Goal: Transaction & Acquisition: Purchase product/service

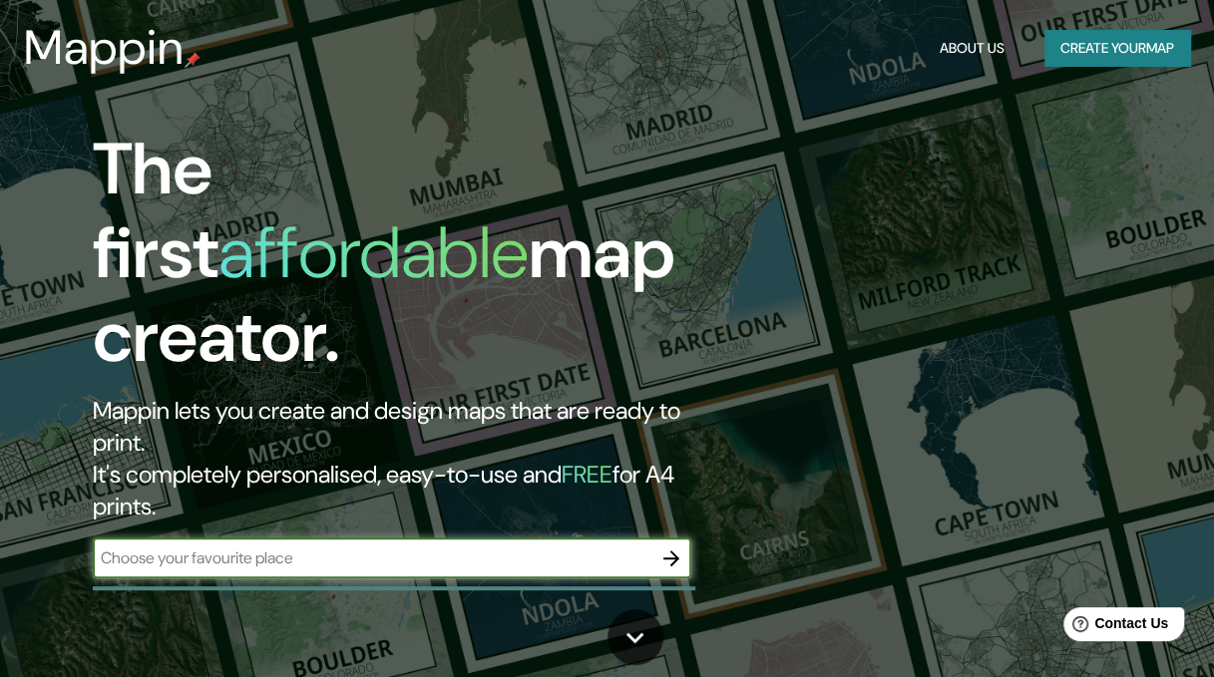
click at [676, 551] on icon "button" at bounding box center [671, 559] width 16 height 16
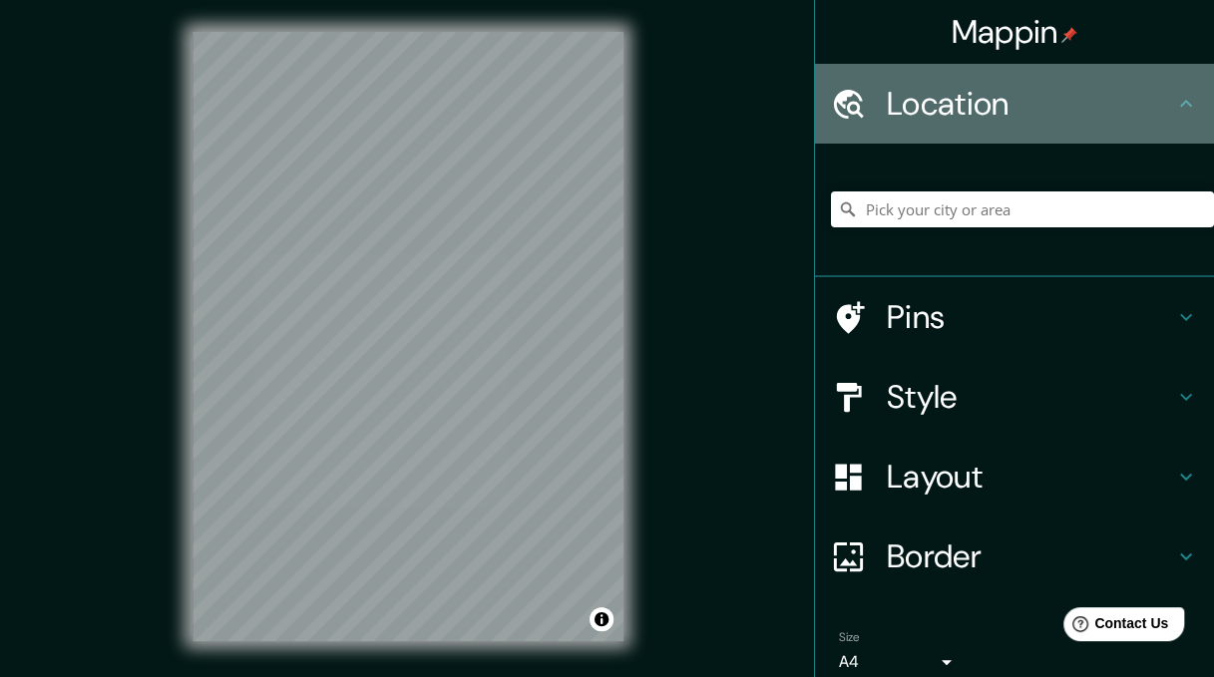
click at [997, 98] on h4 "Location" at bounding box center [1030, 104] width 287 height 40
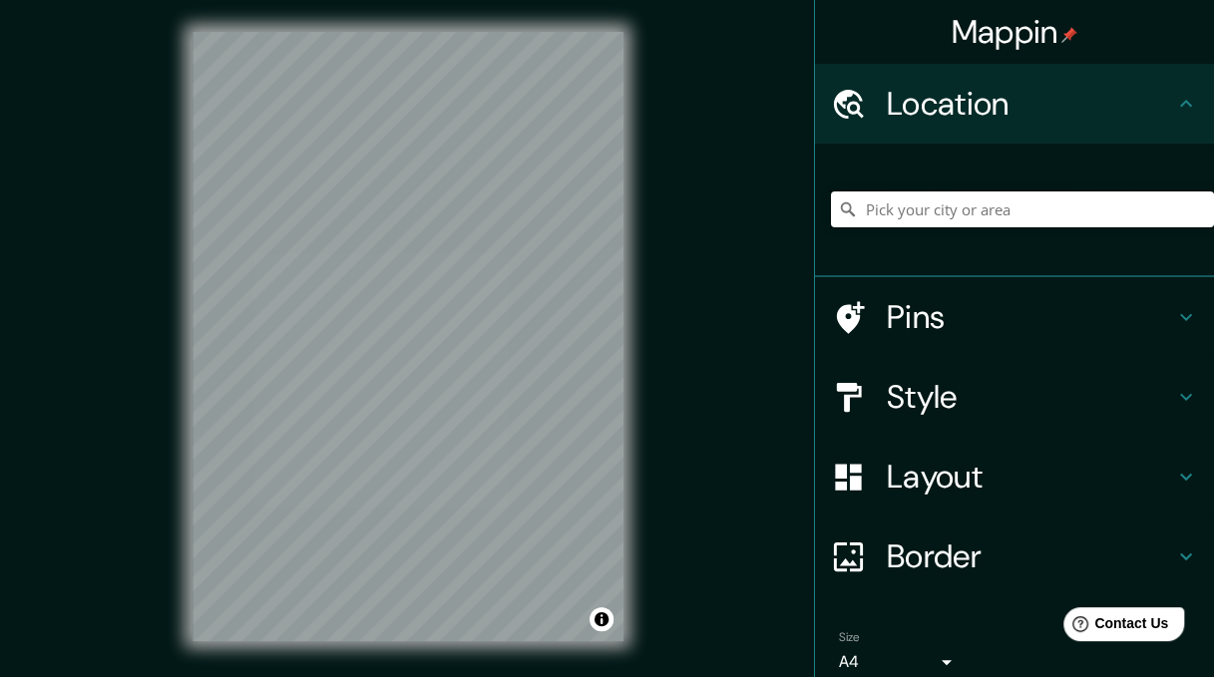
click at [962, 205] on input "Pick your city or area" at bounding box center [1022, 210] width 383 height 36
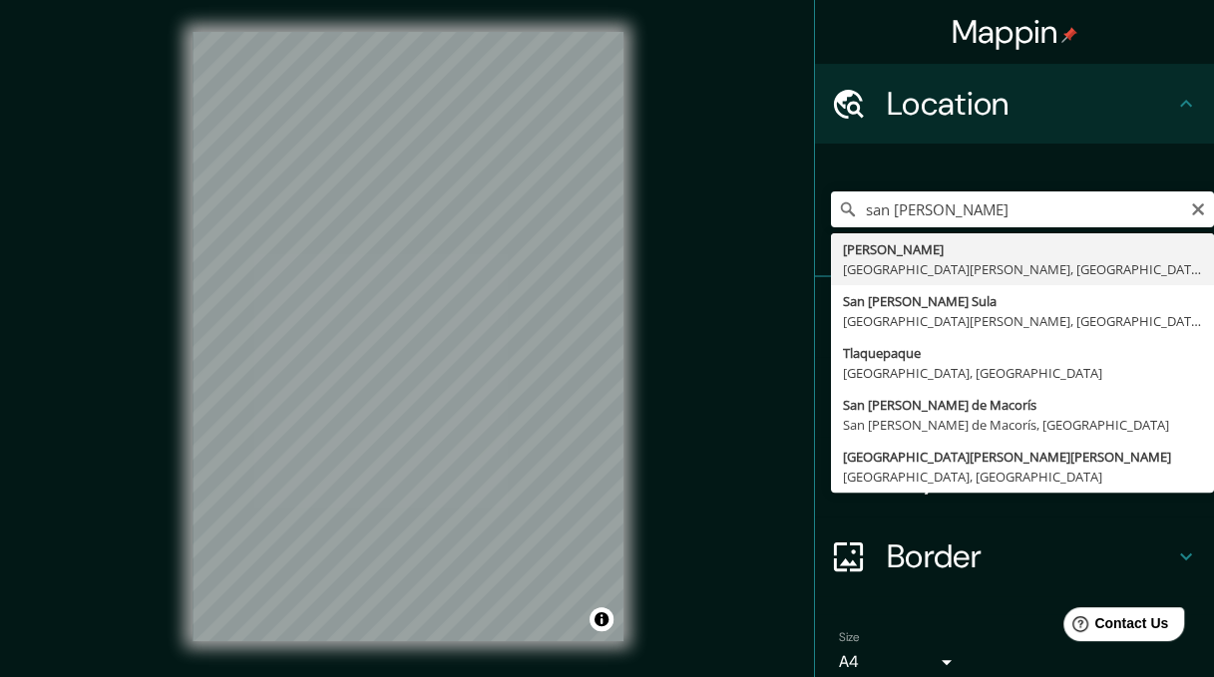
type input "[PERSON_NAME], [GEOGRAPHIC_DATA][PERSON_NAME], [GEOGRAPHIC_DATA]"
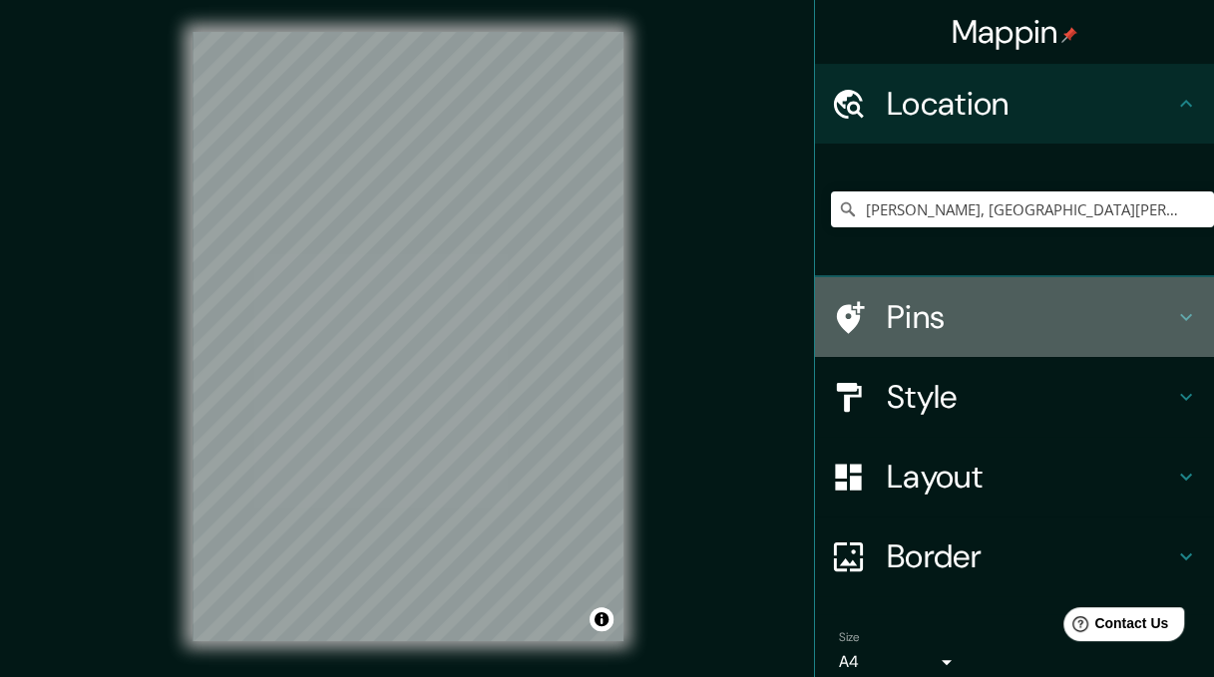
click at [1055, 316] on h4 "Pins" at bounding box center [1030, 317] width 287 height 40
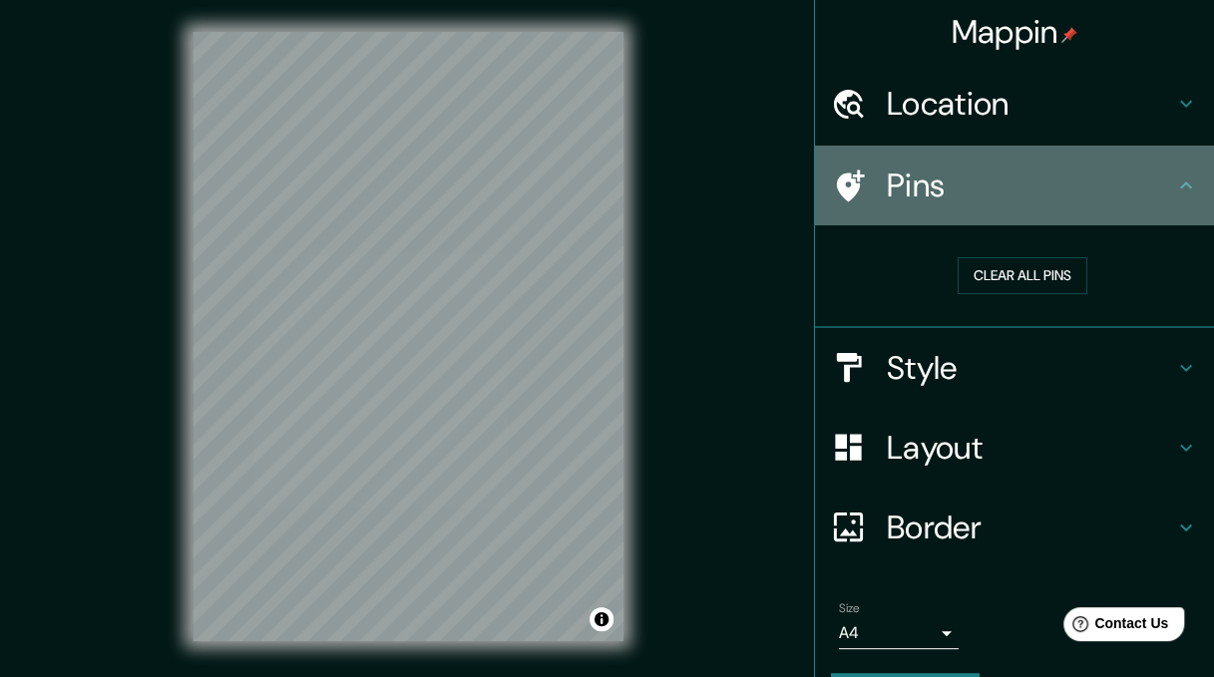
click at [1180, 185] on icon at bounding box center [1186, 185] width 12 height 7
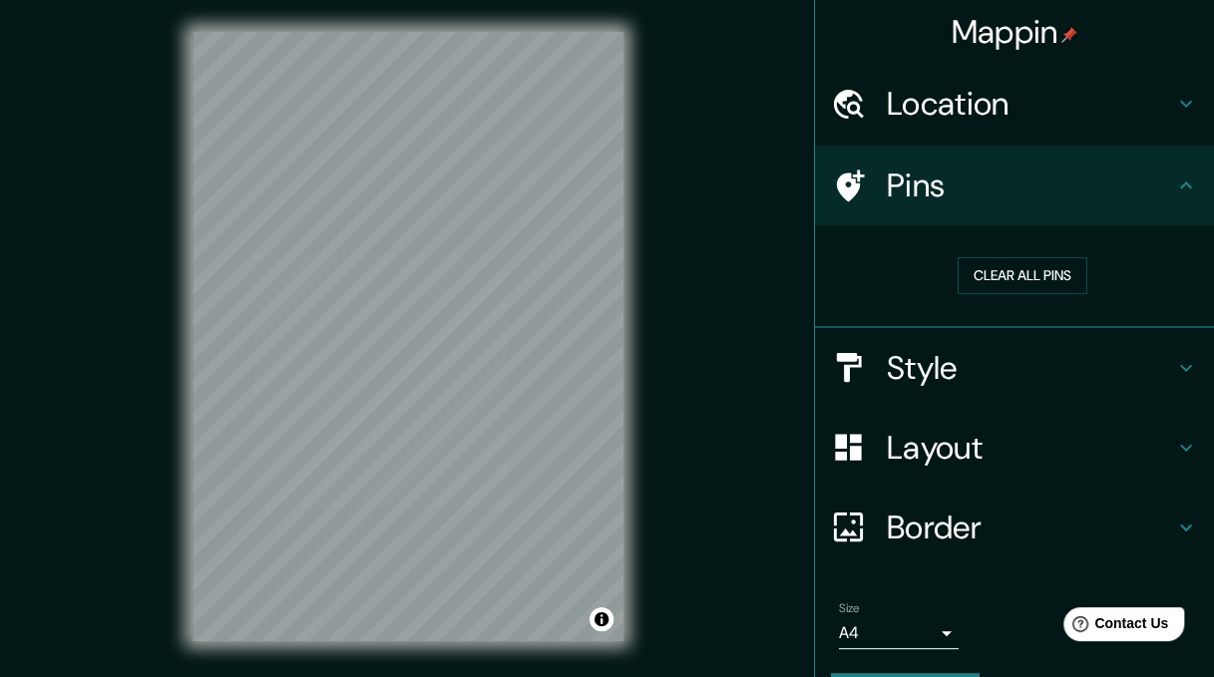
click at [1174, 364] on icon at bounding box center [1186, 368] width 24 height 24
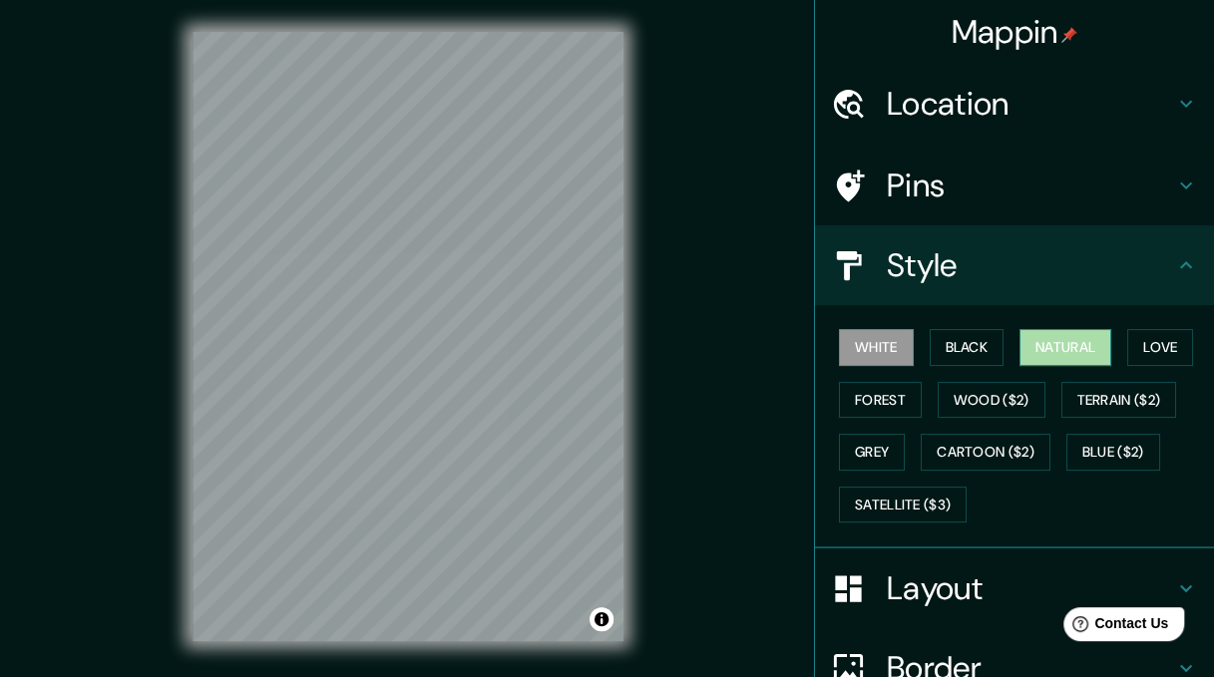
click at [1067, 342] on button "Natural" at bounding box center [1066, 347] width 92 height 37
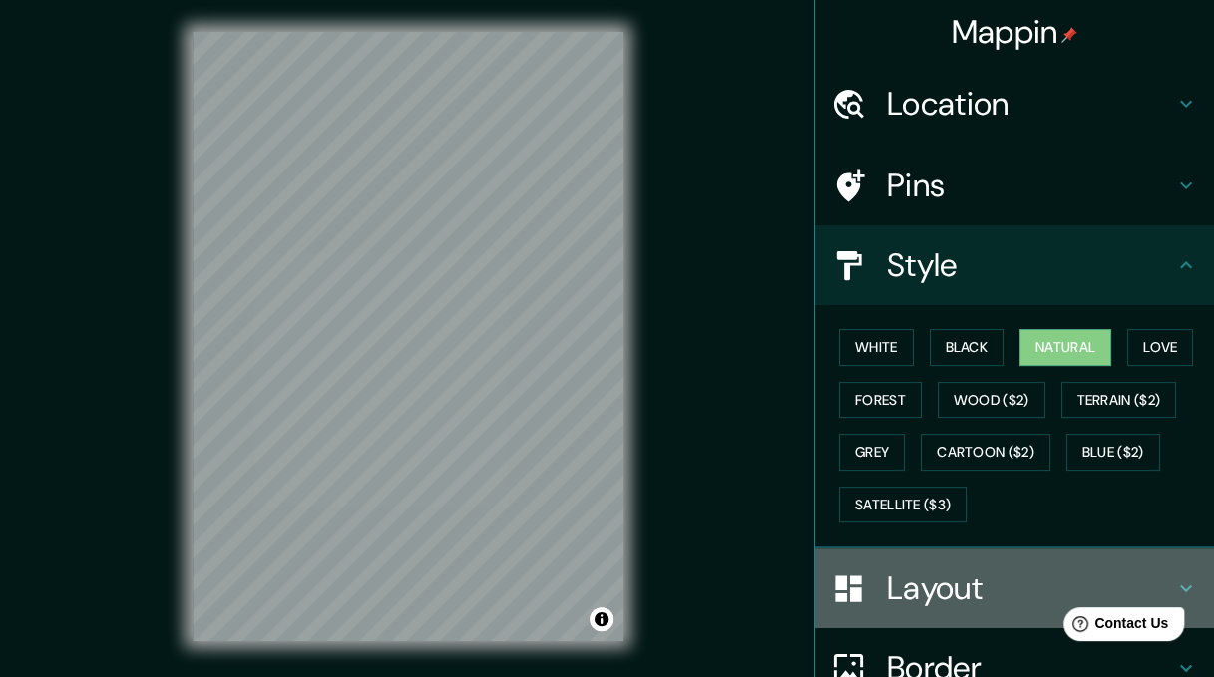
click at [1034, 598] on h4 "Layout" at bounding box center [1030, 589] width 287 height 40
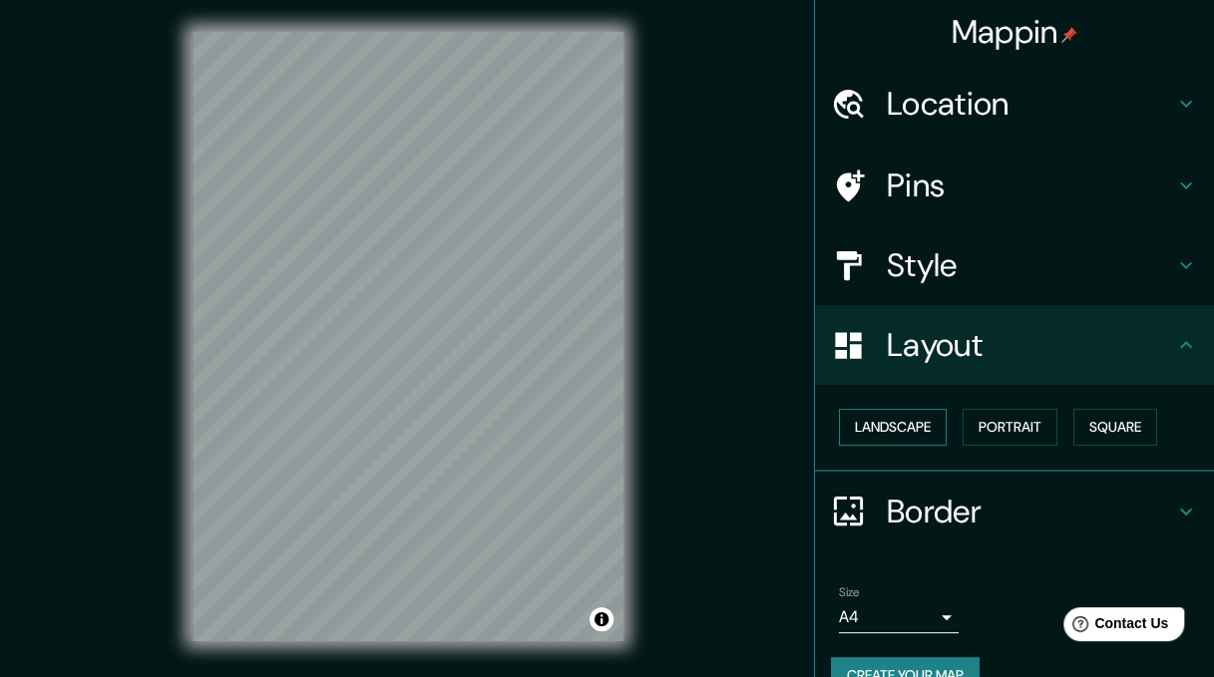
click at [908, 415] on button "Landscape" at bounding box center [893, 427] width 108 height 37
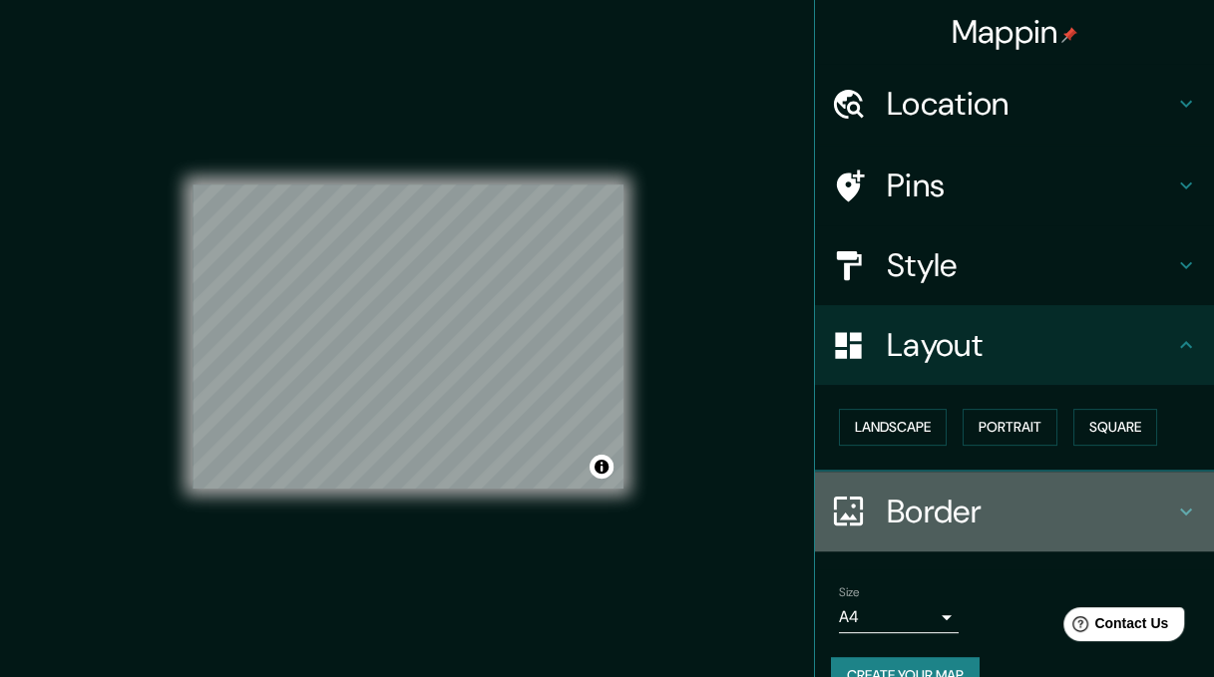
click at [1029, 494] on h4 "Border" at bounding box center [1030, 512] width 287 height 40
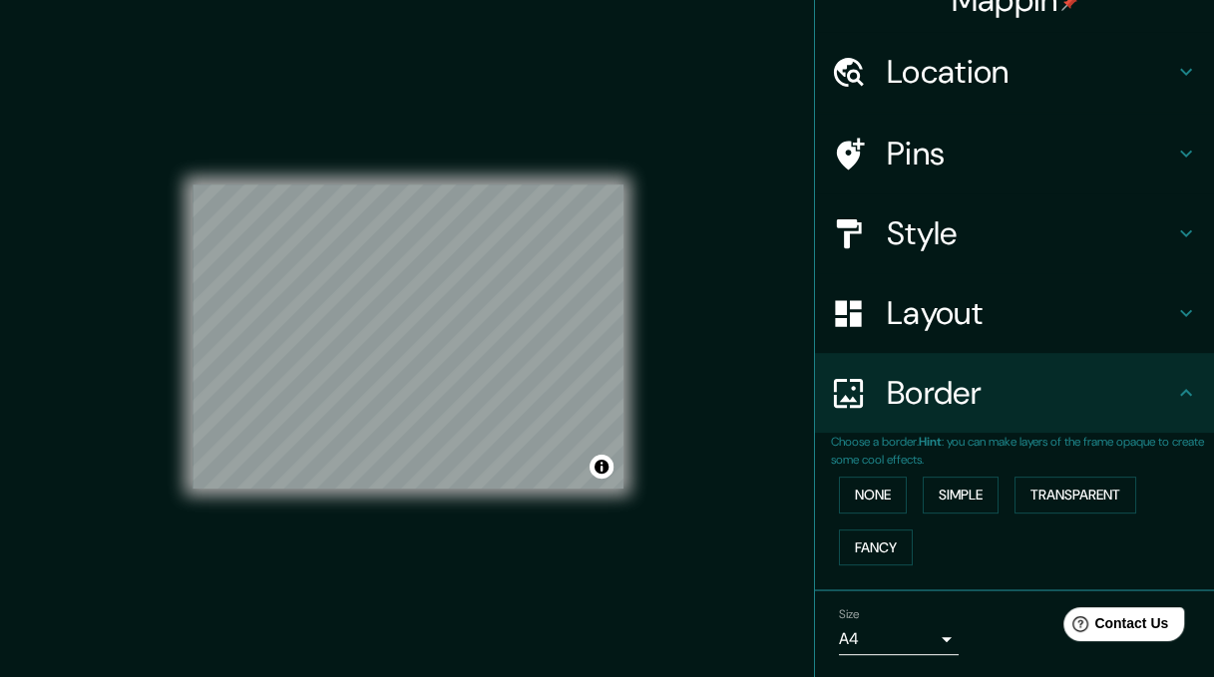
scroll to position [92, 0]
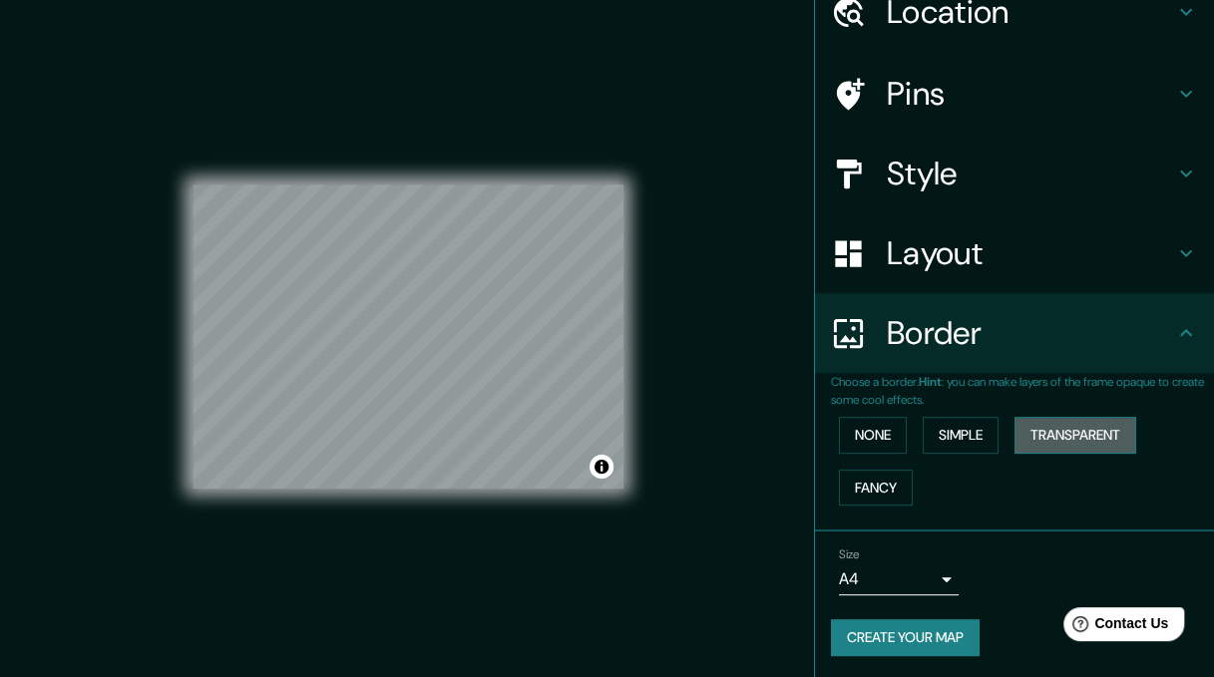
click at [1075, 427] on button "Transparent" at bounding box center [1076, 435] width 122 height 37
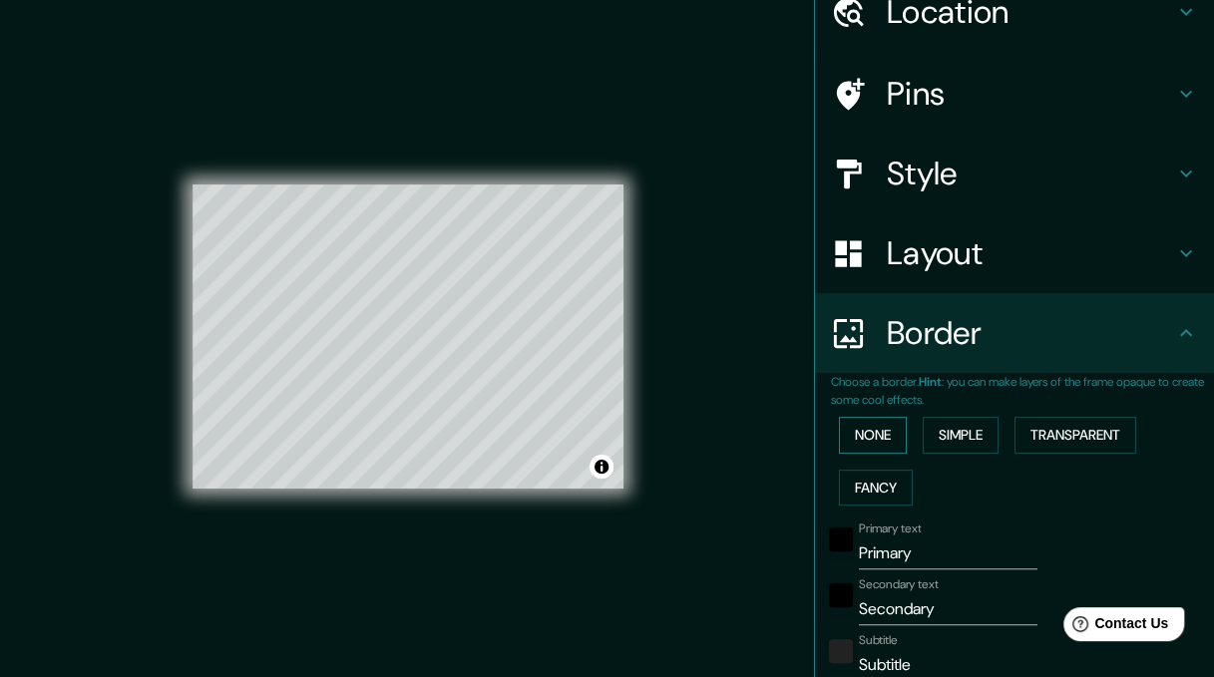
click at [860, 436] on button "None" at bounding box center [873, 435] width 68 height 37
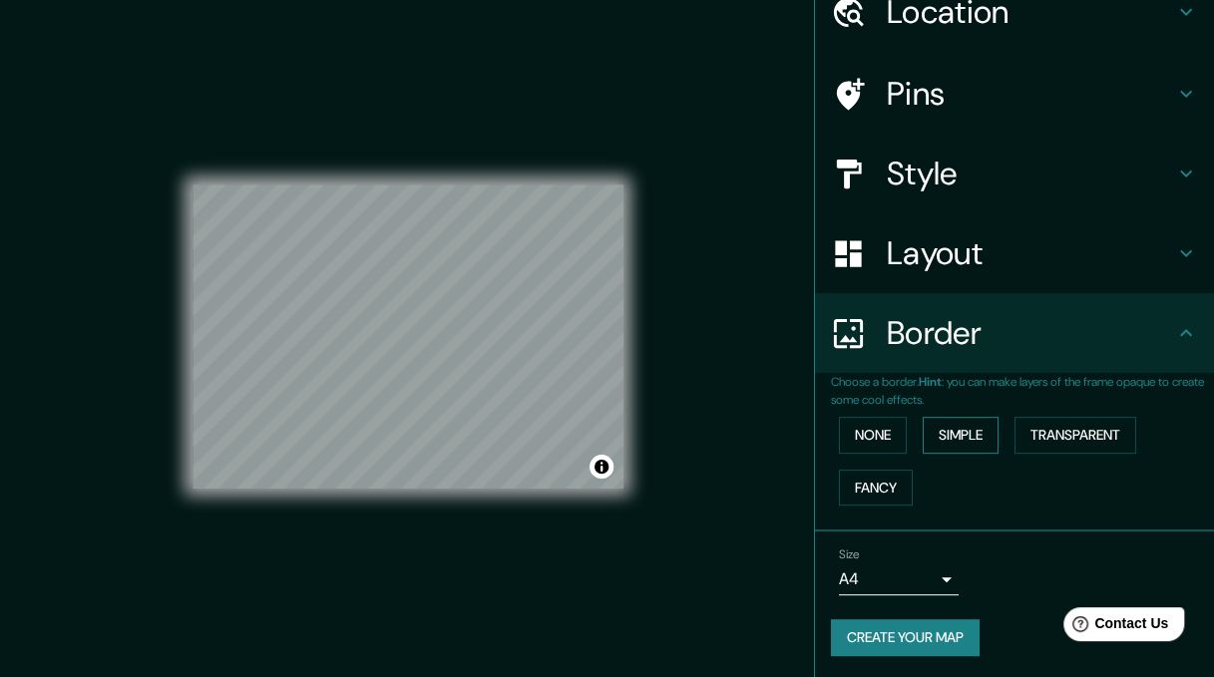
click at [963, 439] on button "Simple" at bounding box center [961, 435] width 76 height 37
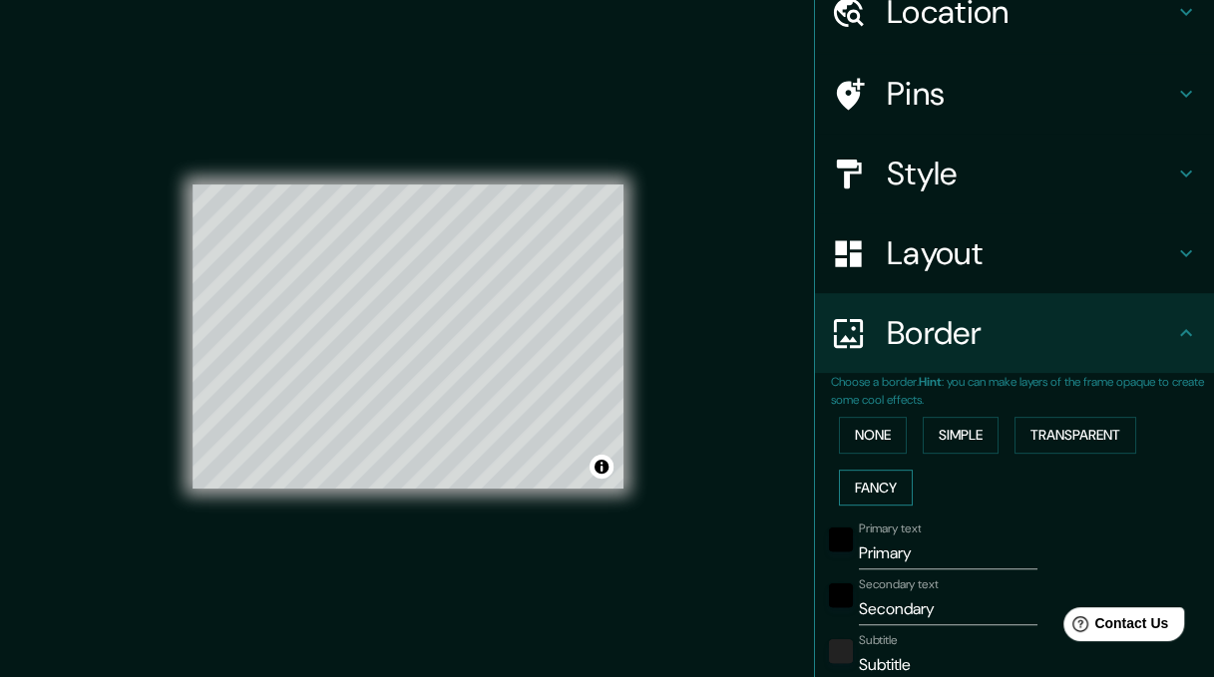
click at [878, 480] on button "Fancy" at bounding box center [876, 488] width 74 height 37
click at [1085, 433] on button "Transparent" at bounding box center [1076, 435] width 122 height 37
click at [885, 434] on button "None" at bounding box center [873, 435] width 68 height 37
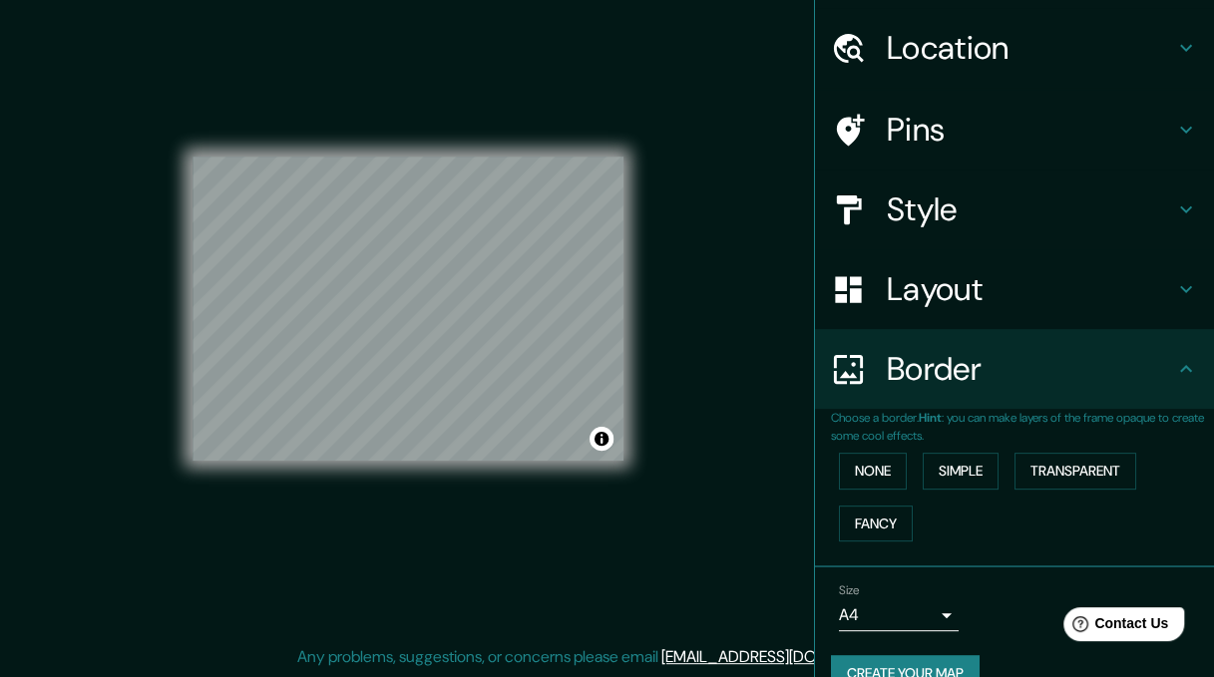
scroll to position [0, 0]
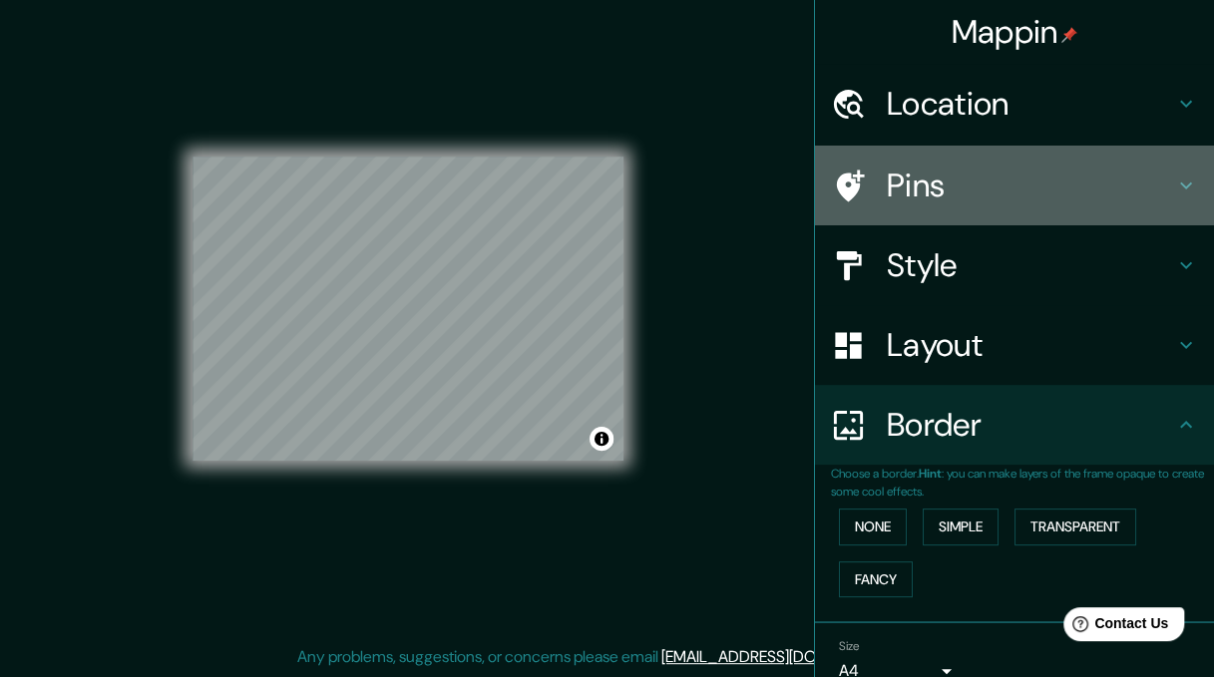
click at [1174, 187] on icon at bounding box center [1186, 186] width 24 height 24
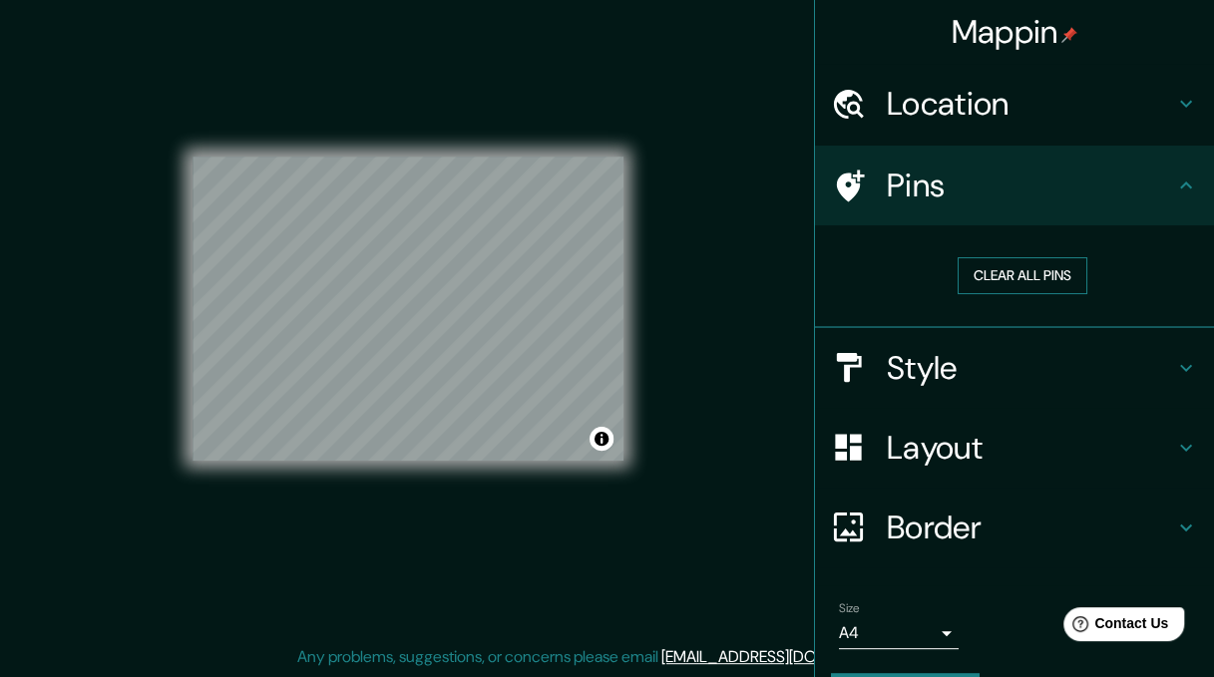
click at [1030, 276] on button "Clear all pins" at bounding box center [1023, 275] width 130 height 37
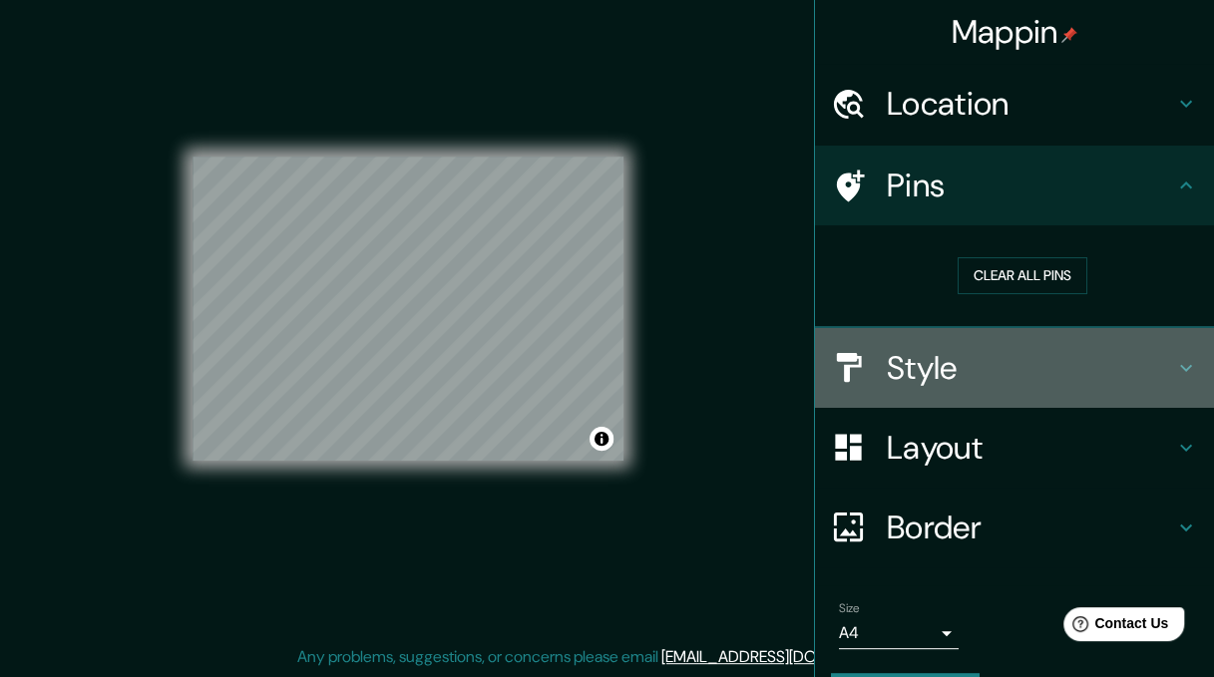
click at [1115, 354] on h4 "Style" at bounding box center [1030, 368] width 287 height 40
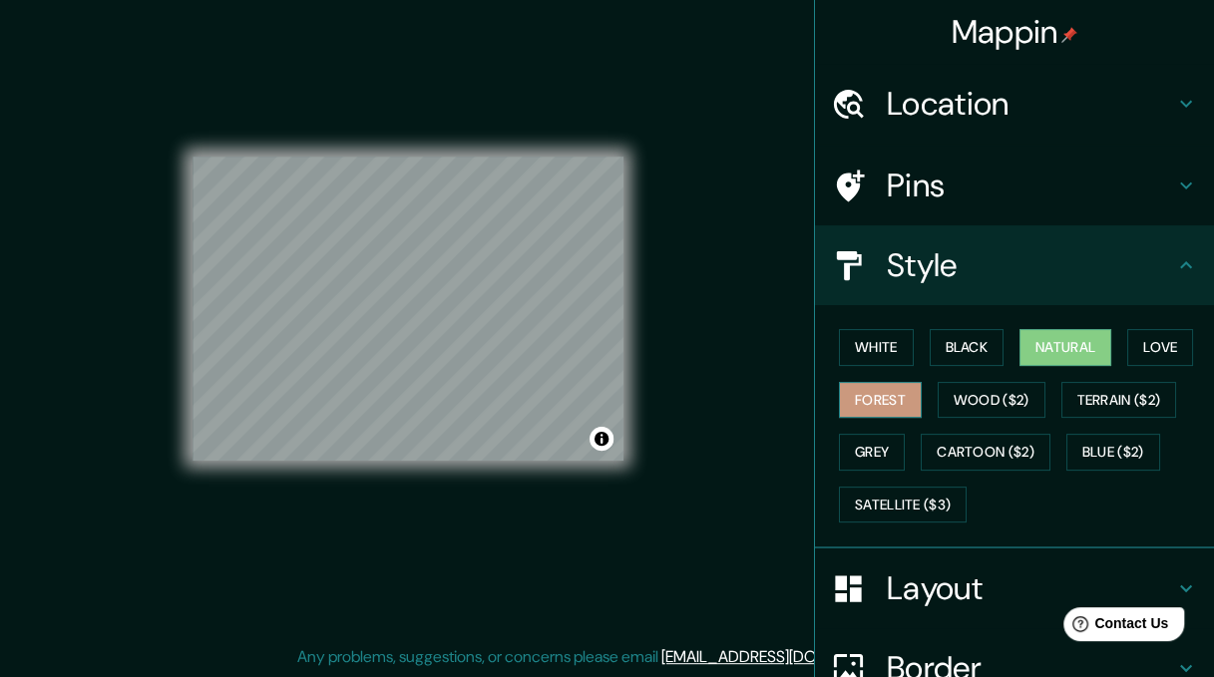
click at [891, 402] on button "Forest" at bounding box center [880, 400] width 83 height 37
click at [1162, 354] on button "Love" at bounding box center [1160, 347] width 66 height 37
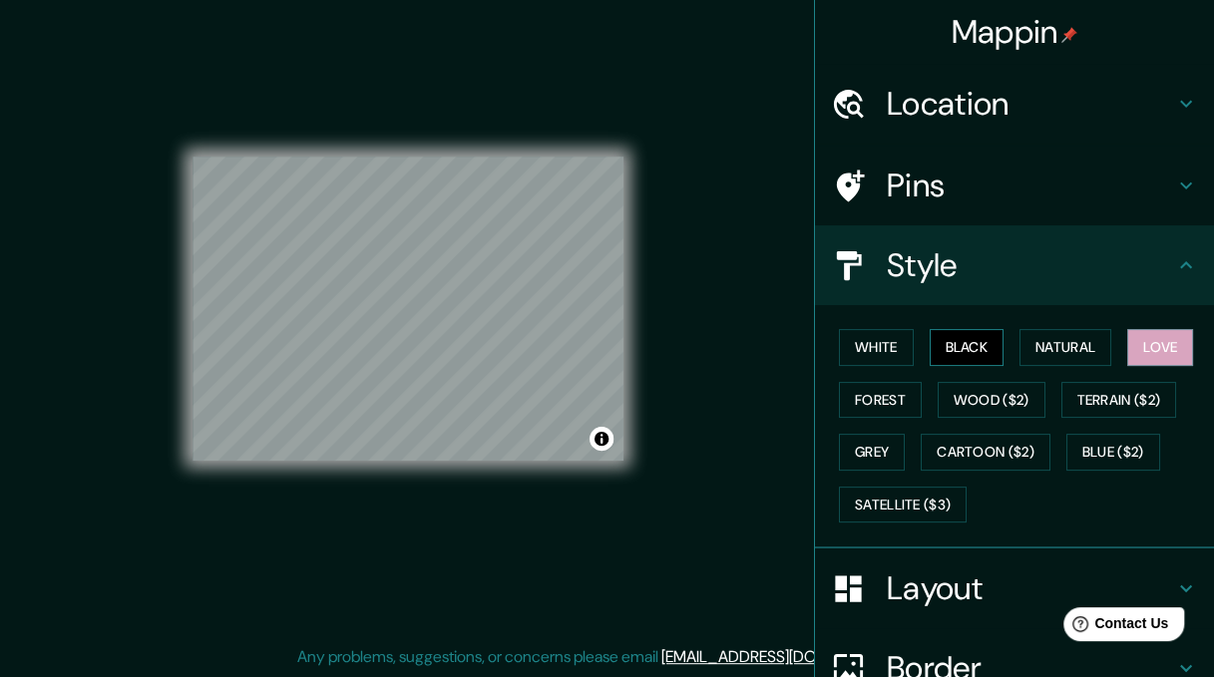
click at [930, 356] on button "Black" at bounding box center [967, 347] width 75 height 37
click at [958, 352] on button "Black" at bounding box center [967, 347] width 75 height 37
click at [882, 350] on button "White" at bounding box center [876, 347] width 75 height 37
